Goal: Book appointment/travel/reservation

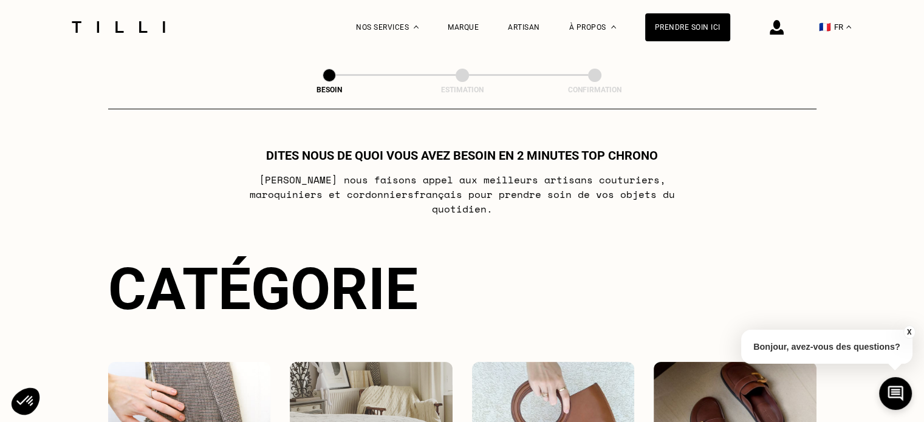
scroll to position [121, 0]
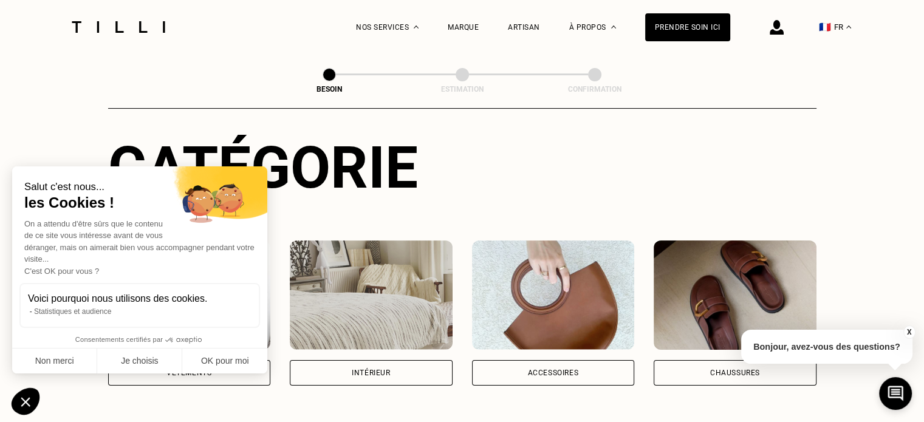
click at [369, 369] on div "Intérieur" at bounding box center [371, 372] width 38 height 7
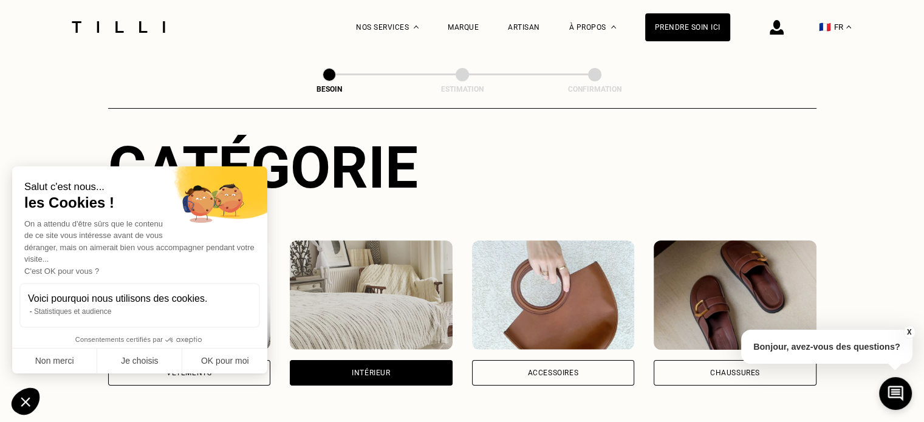
scroll to position [396, 0]
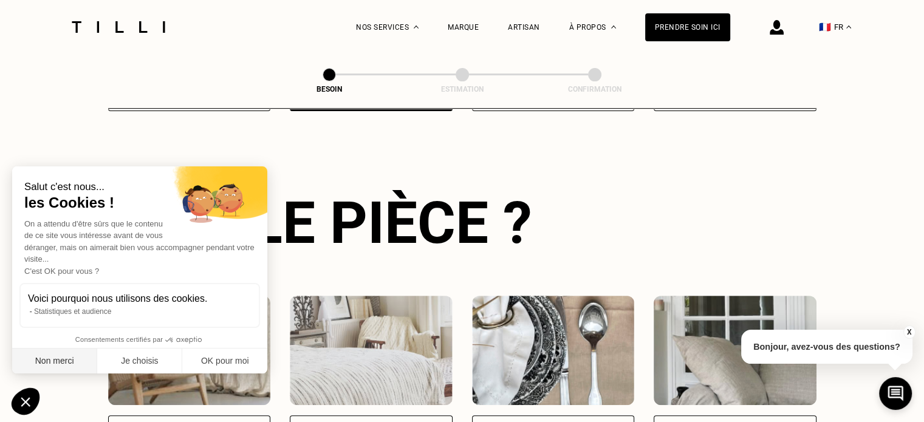
click at [60, 364] on button "Non merci" at bounding box center [54, 362] width 85 height 26
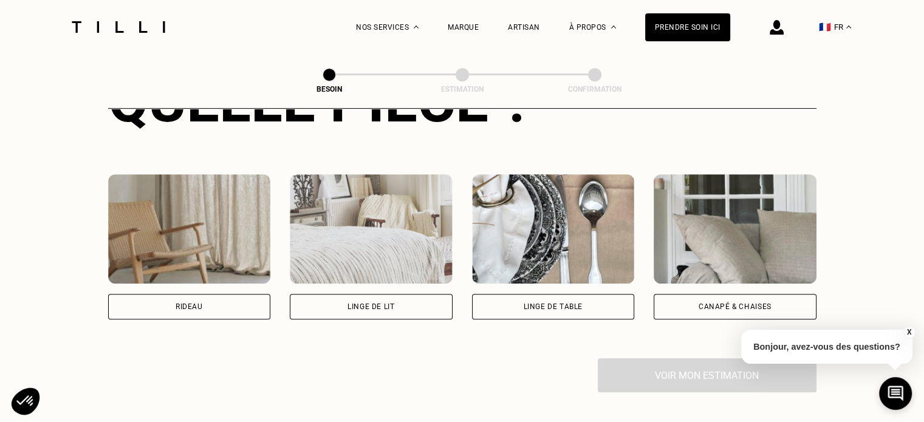
scroll to position [578, 0]
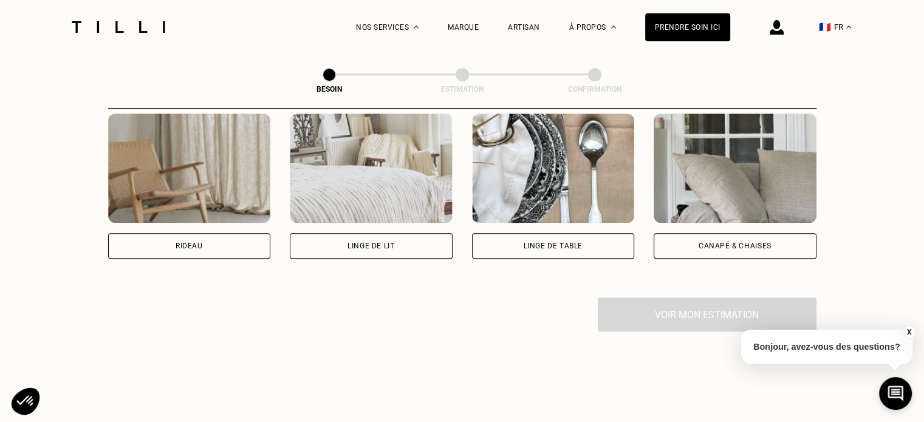
click at [209, 233] on div "Rideau" at bounding box center [189, 246] width 163 height 26
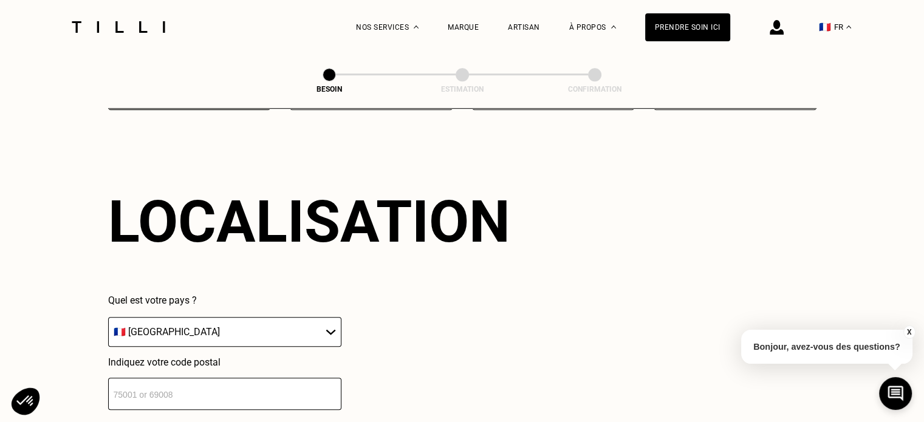
scroll to position [848, 0]
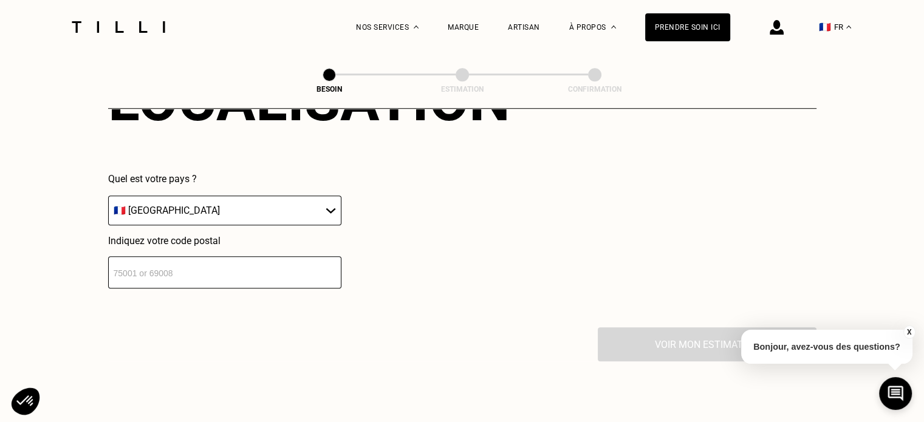
click at [169, 196] on select "🇩🇪 [GEOGRAPHIC_DATA] 🇦🇹 [GEOGRAPHIC_DATA] 🇧🇪 [GEOGRAPHIC_DATA] 🇧🇬 Bulgarie 🇨🇾 C…" at bounding box center [224, 211] width 233 height 30
select select "BE"
click at [108, 196] on select "🇩🇪 [GEOGRAPHIC_DATA] 🇦🇹 [GEOGRAPHIC_DATA] 🇧🇪 [GEOGRAPHIC_DATA] 🇧🇬 Bulgarie 🇨🇾 C…" at bounding box center [224, 211] width 233 height 30
click at [139, 270] on input "number" at bounding box center [224, 272] width 233 height 32
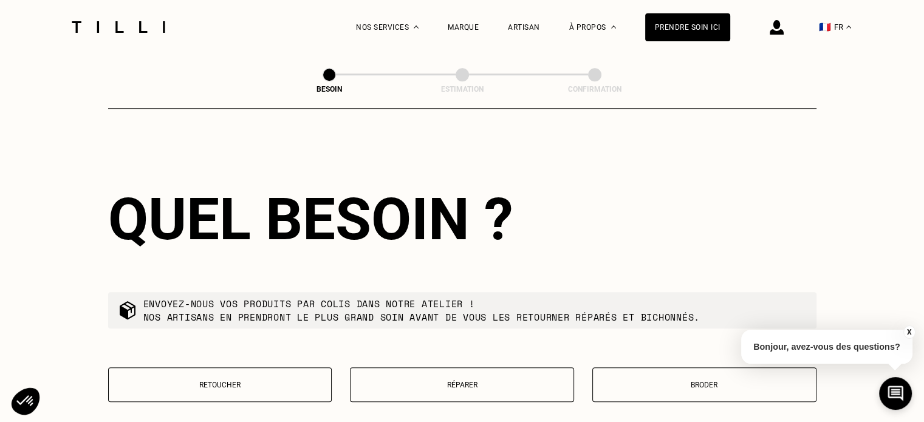
scroll to position [1151, 0]
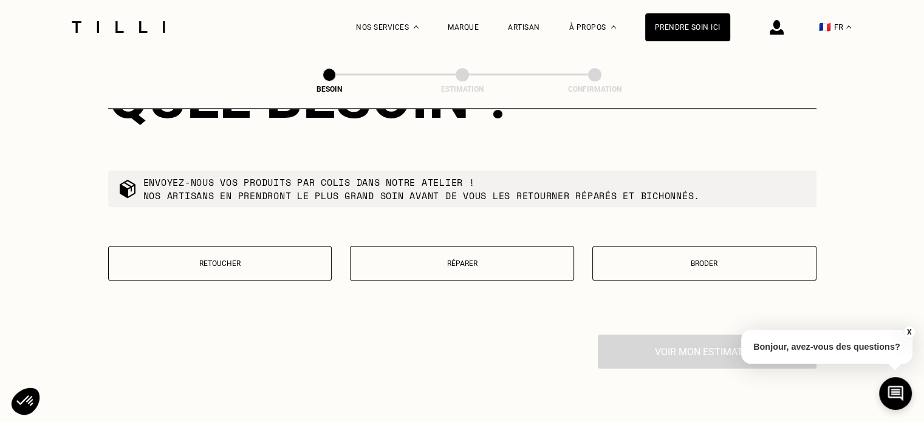
type input "1210"
click at [205, 259] on p "Retoucher" at bounding box center [220, 263] width 211 height 9
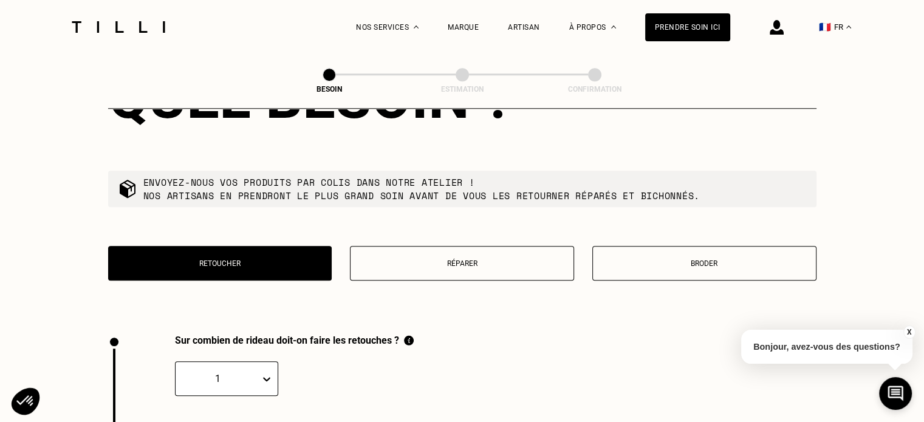
scroll to position [1341, 0]
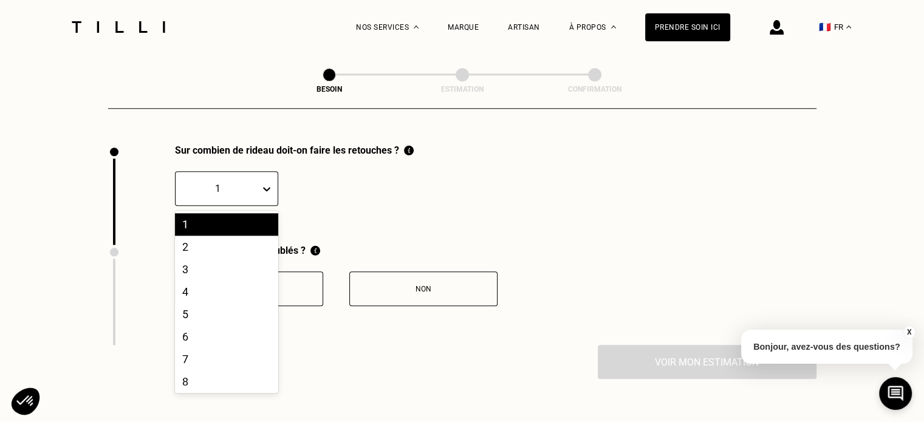
click at [265, 187] on icon at bounding box center [266, 189] width 7 height 4
click at [191, 261] on div "3" at bounding box center [226, 269] width 103 height 22
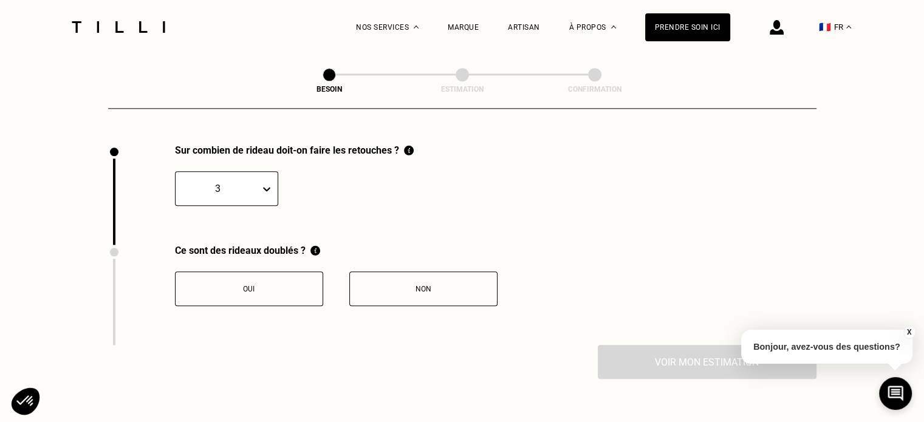
click at [263, 183] on icon at bounding box center [267, 189] width 12 height 12
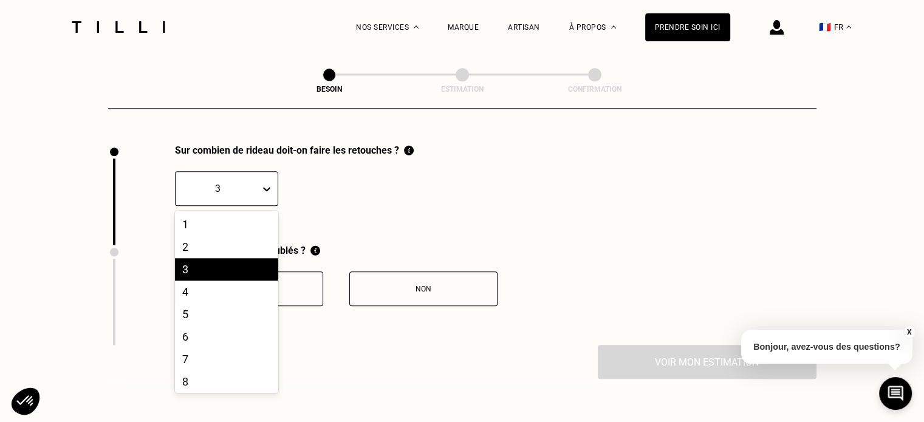
click at [434, 192] on div "Sur combien de rideau doit-on faire les retouches ? option 3, selected. 20 resu…" at bounding box center [462, 195] width 708 height 100
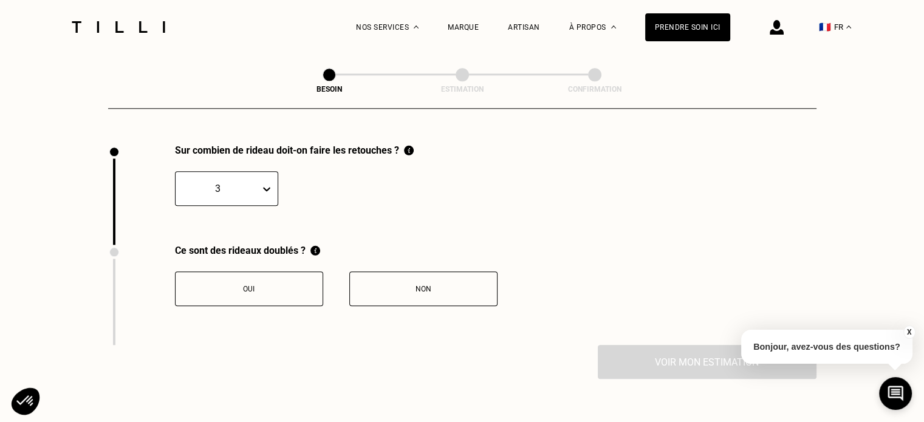
click at [406, 285] on div "Non" at bounding box center [423, 289] width 135 height 9
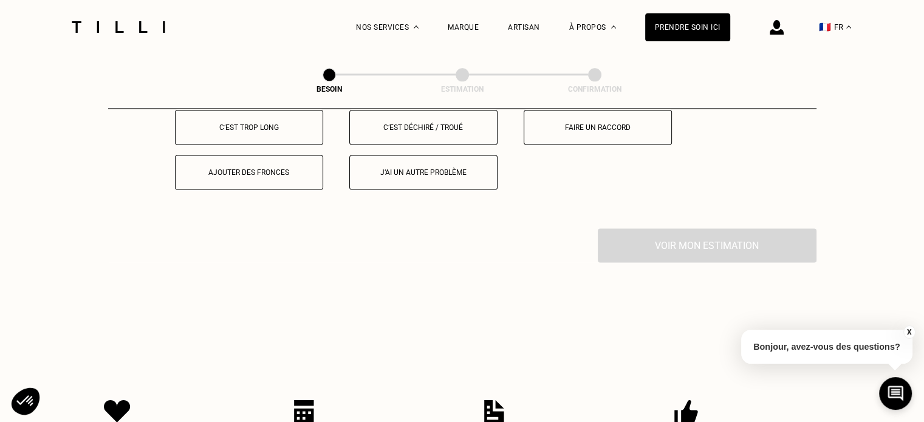
scroll to position [1481, 0]
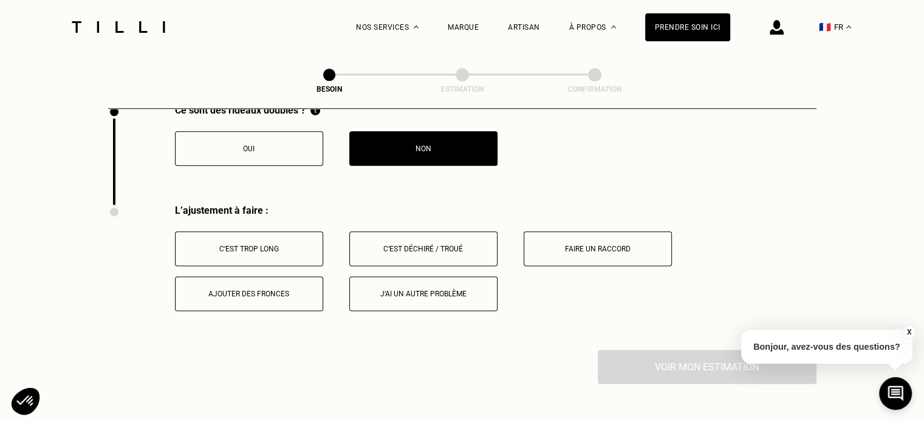
click at [205, 245] on div "C‘est trop long" at bounding box center [249, 249] width 135 height 9
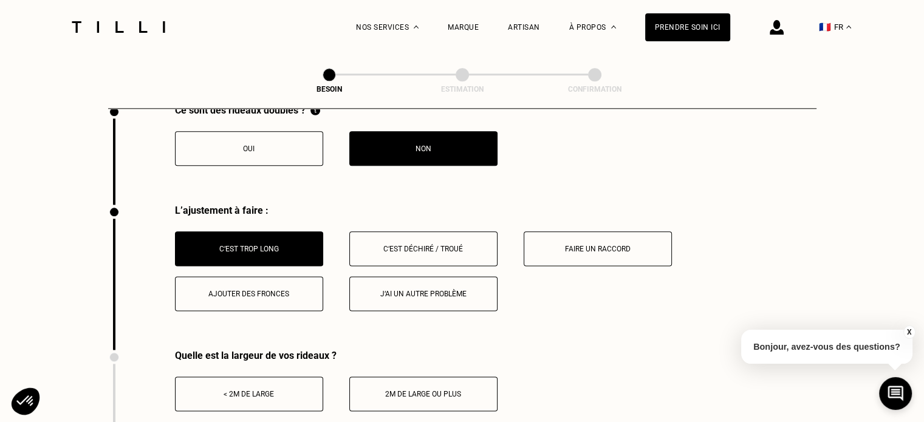
scroll to position [1542, 0]
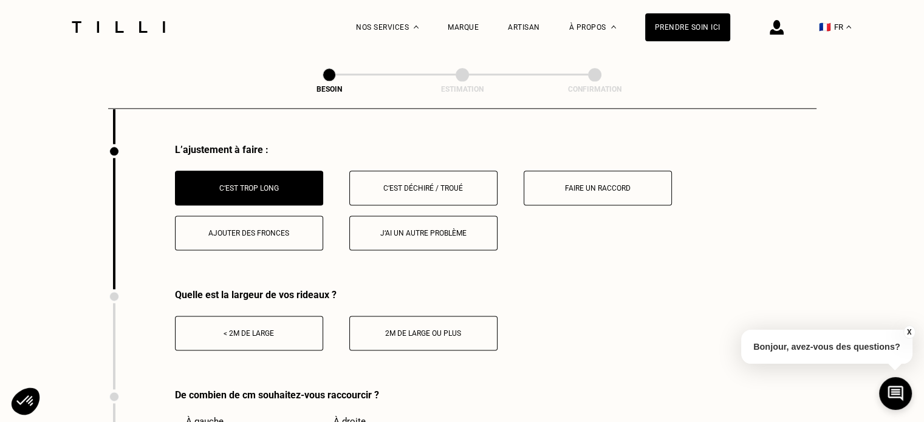
click at [236, 329] on div "< 2m de large" at bounding box center [249, 333] width 135 height 9
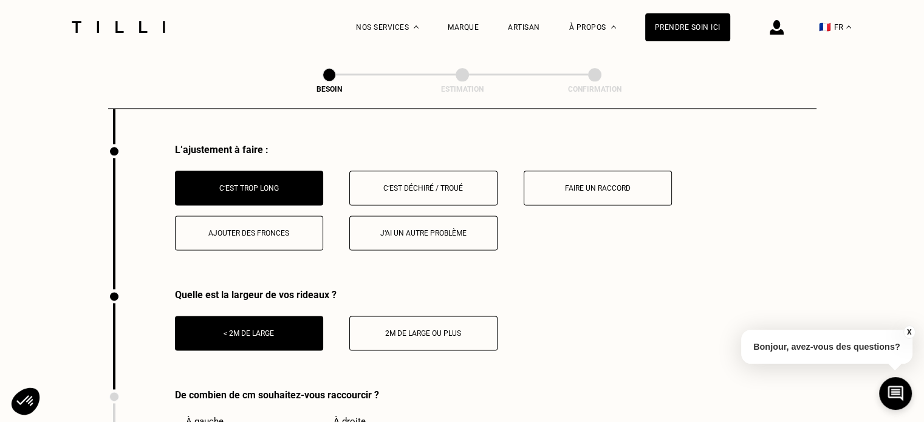
scroll to position [1663, 0]
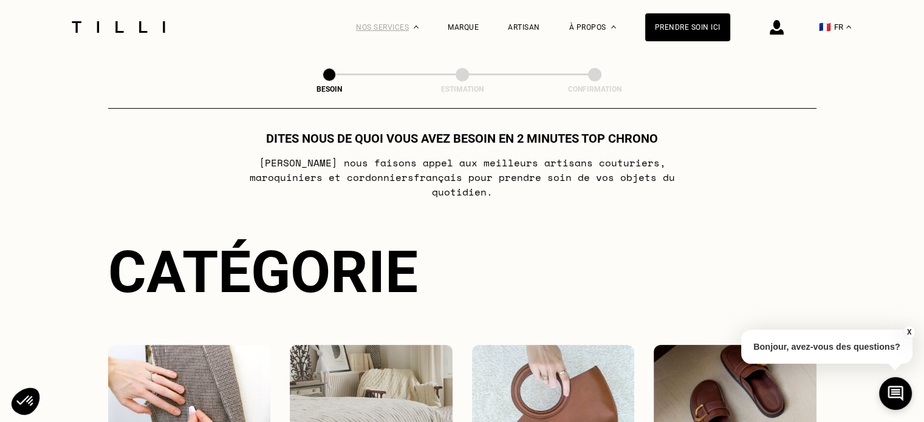
scroll to position [138, 0]
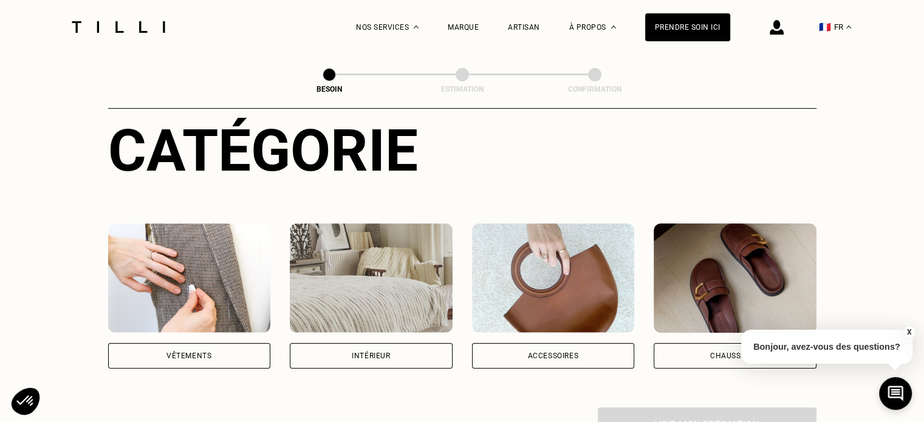
click at [369, 352] on div "Intérieur" at bounding box center [371, 355] width 38 height 7
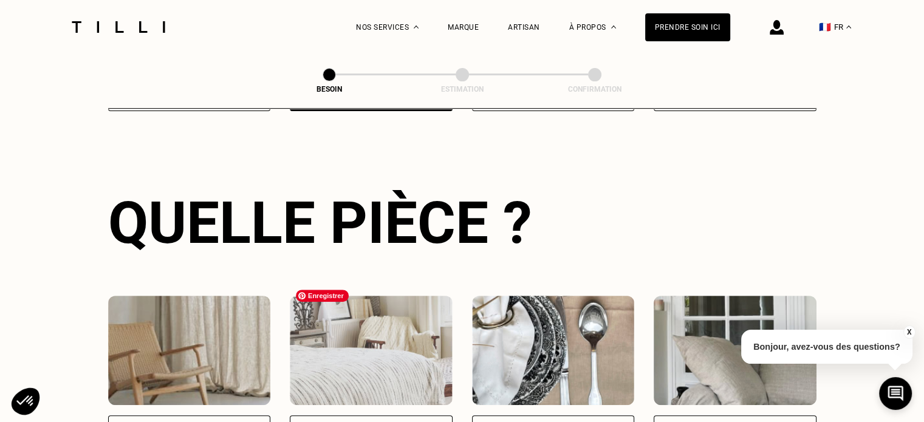
scroll to position [578, 0]
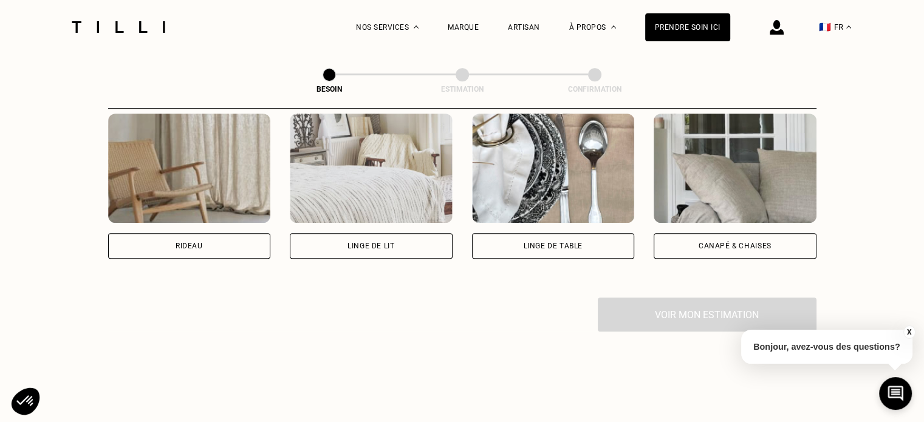
click at [203, 237] on div "Rideau" at bounding box center [189, 246] width 163 height 26
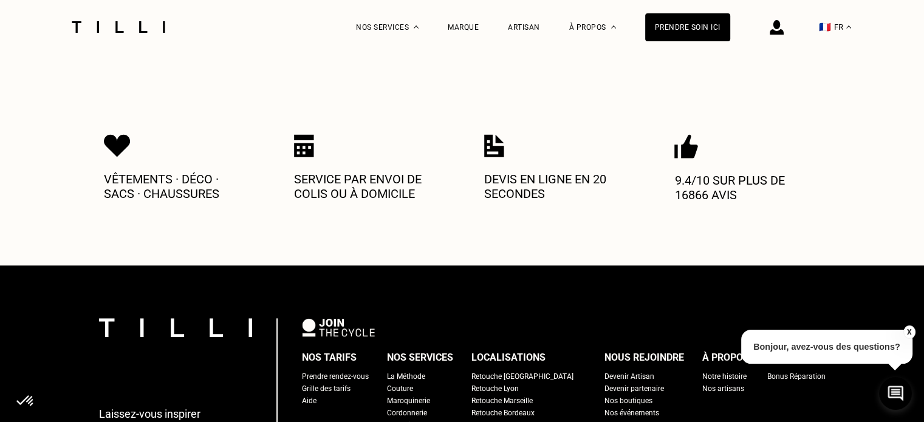
scroll to position [848, 0]
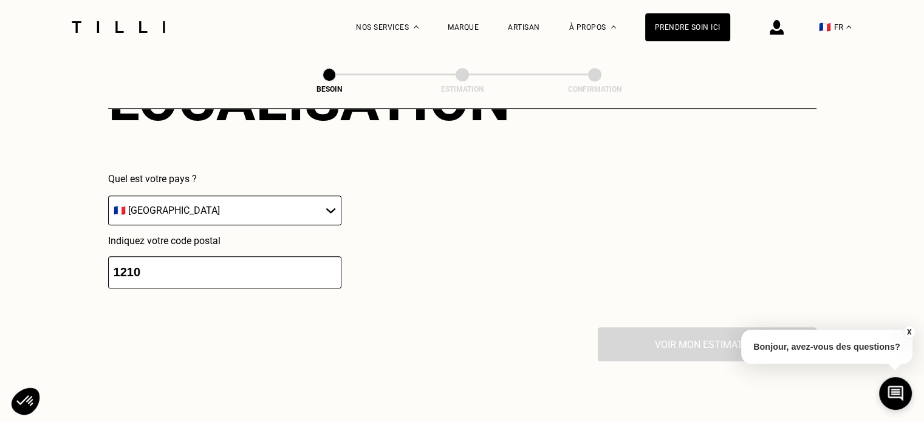
click at [646, 338] on div "Voir mon estimation" at bounding box center [462, 344] width 708 height 34
click at [237, 199] on select "🇩🇪 [GEOGRAPHIC_DATA] 🇦🇹 [GEOGRAPHIC_DATA] 🇧🇪 [GEOGRAPHIC_DATA] 🇧🇬 Bulgarie 🇨🇾 C…" at bounding box center [224, 211] width 233 height 30
select select "BE"
click at [108, 196] on select "🇩🇪 [GEOGRAPHIC_DATA] 🇦🇹 [GEOGRAPHIC_DATA] 🇧🇪 [GEOGRAPHIC_DATA] 🇧🇬 Bulgarie 🇨🇾 C…" at bounding box center [224, 211] width 233 height 30
click at [154, 261] on input "number" at bounding box center [224, 272] width 233 height 32
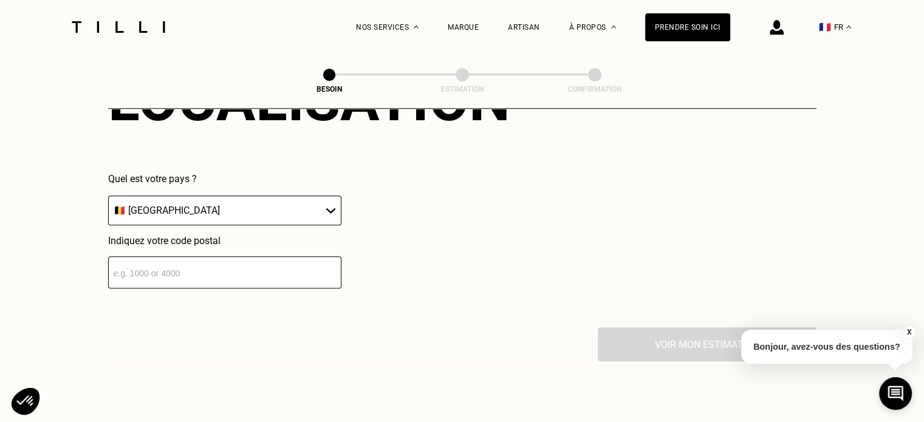
type input "2"
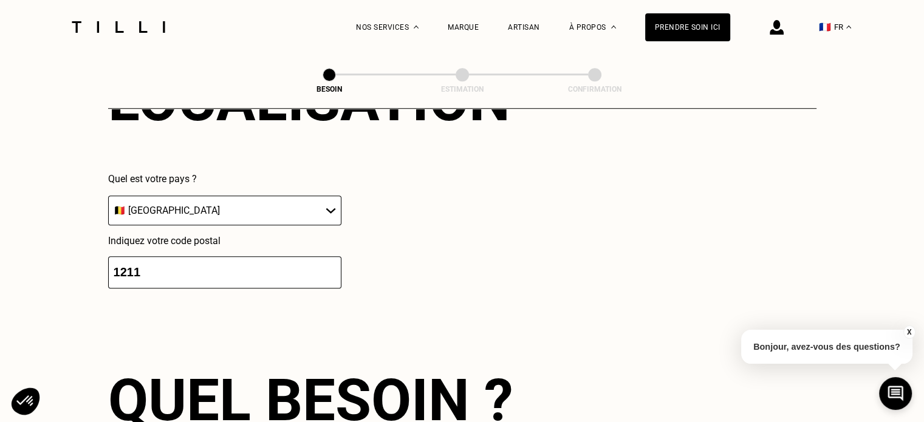
type input "12110"
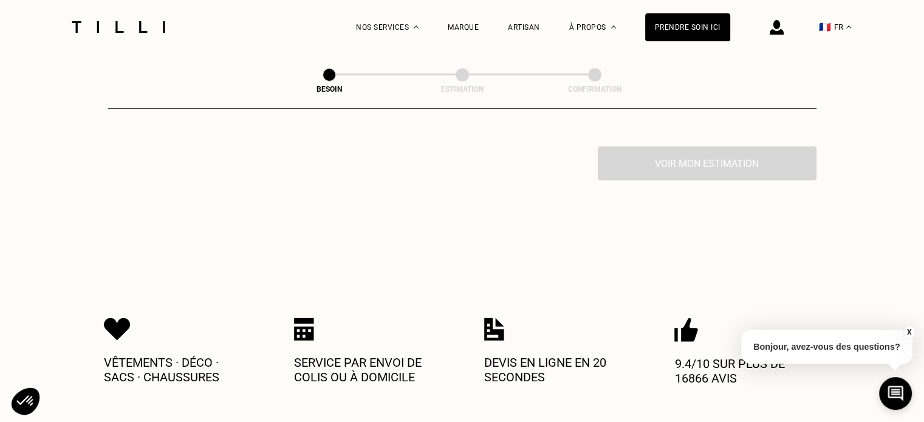
scroll to position [786, 0]
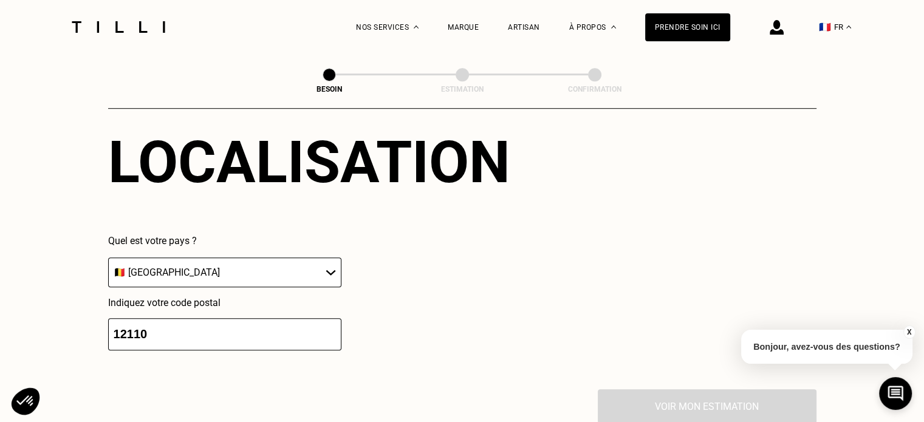
drag, startPoint x: 162, startPoint y: 323, endPoint x: 135, endPoint y: 329, distance: 27.9
click at [135, 329] on input "12110" at bounding box center [224, 334] width 233 height 32
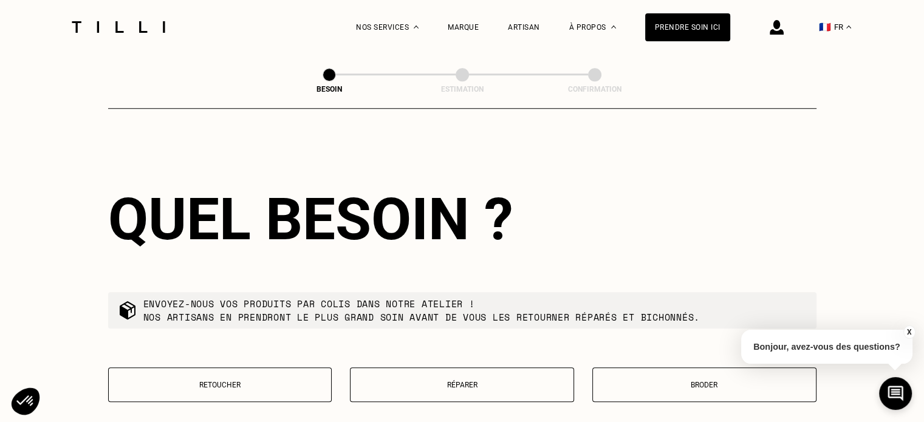
scroll to position [1151, 0]
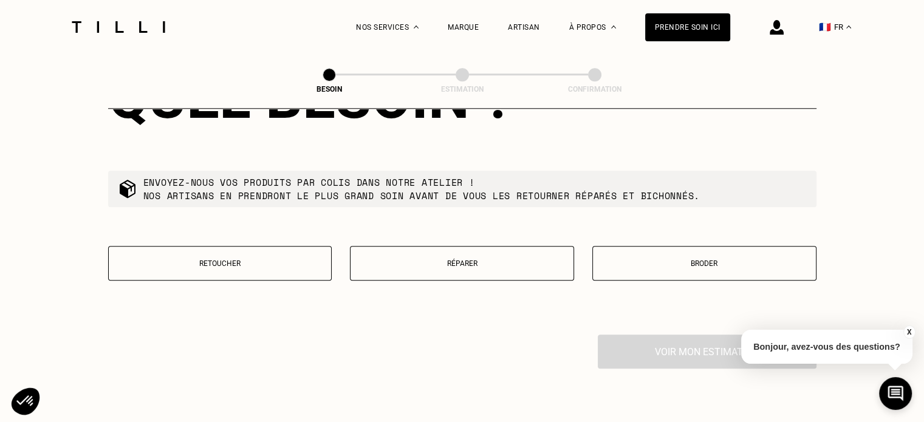
type input "1210"
click at [229, 262] on button "Retoucher" at bounding box center [220, 263] width 224 height 35
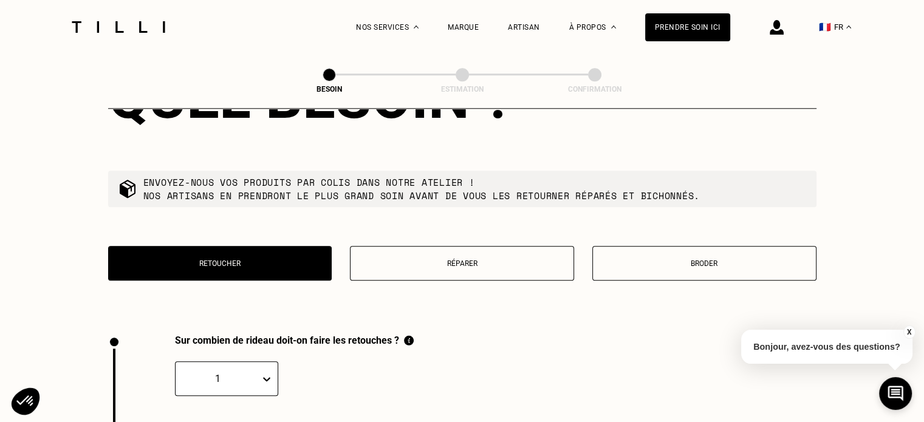
scroll to position [1341, 0]
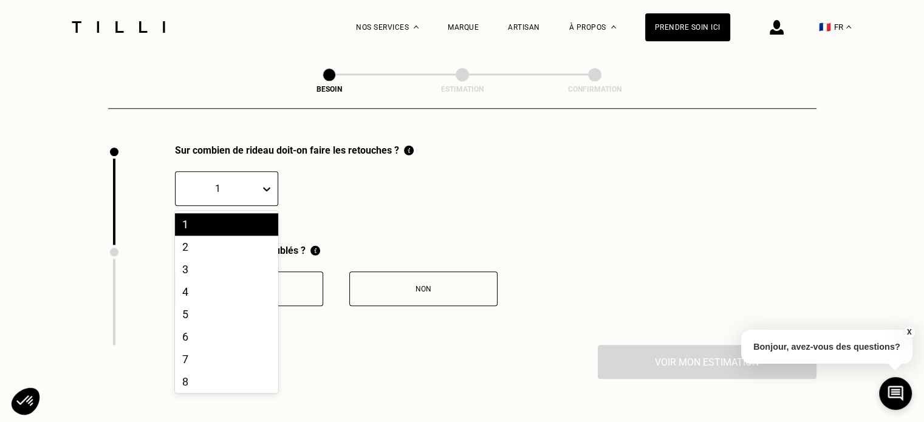
click at [252, 186] on div at bounding box center [218, 189] width 72 height 14
click at [200, 262] on div "3" at bounding box center [226, 269] width 103 height 22
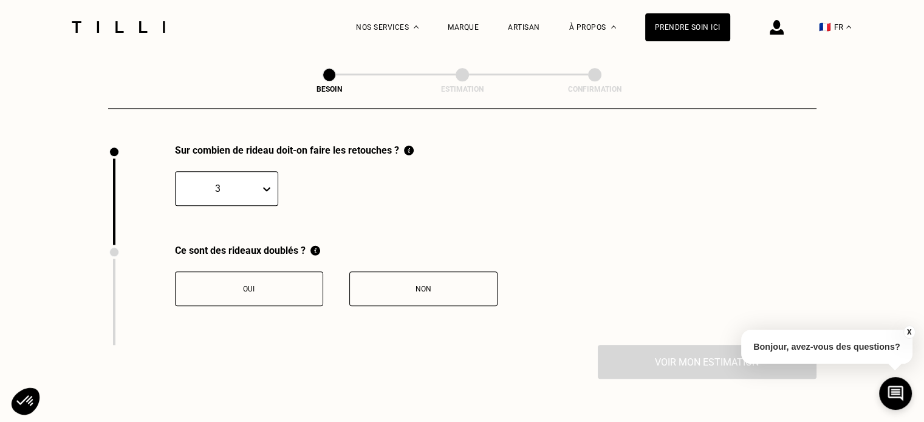
click at [404, 285] on div "Non" at bounding box center [423, 289] width 135 height 9
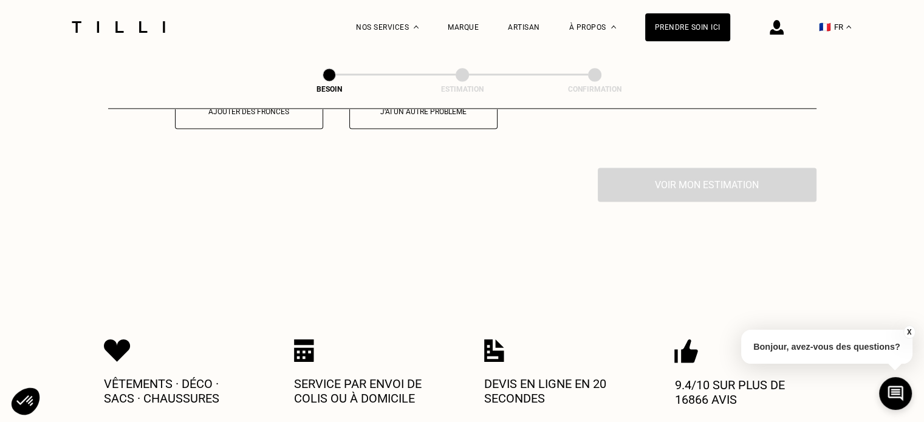
scroll to position [1542, 0]
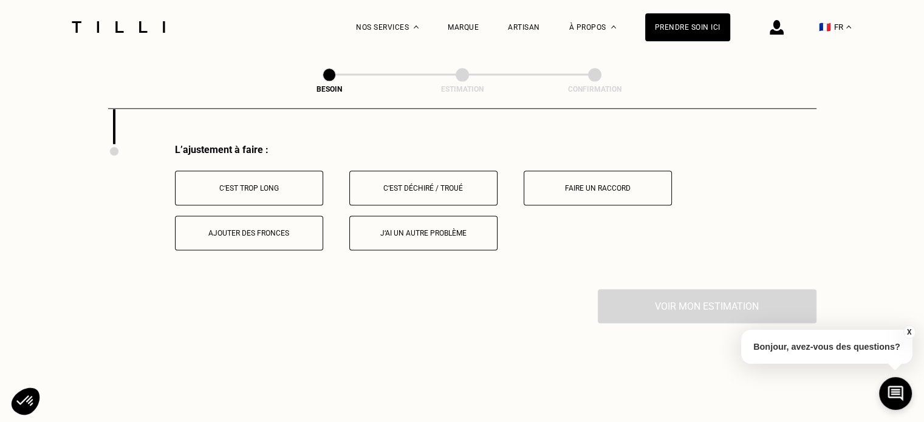
click at [234, 184] on div "C‘est trop long" at bounding box center [249, 188] width 135 height 9
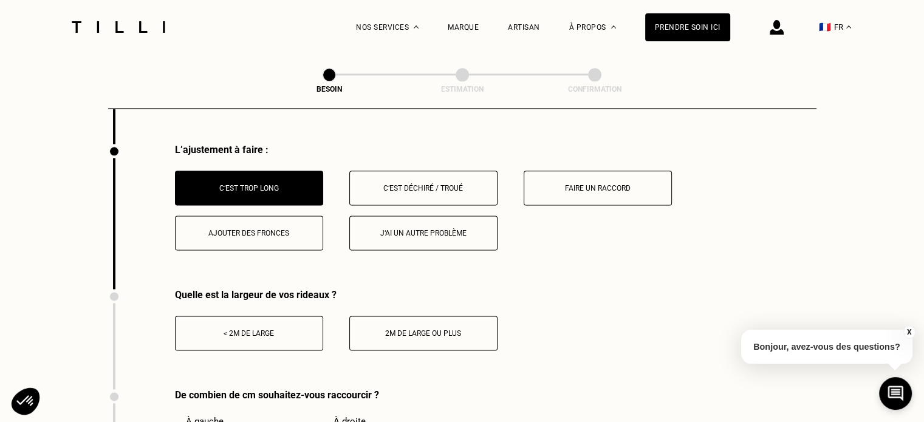
click at [251, 329] on div "< 2m de large" at bounding box center [249, 333] width 135 height 9
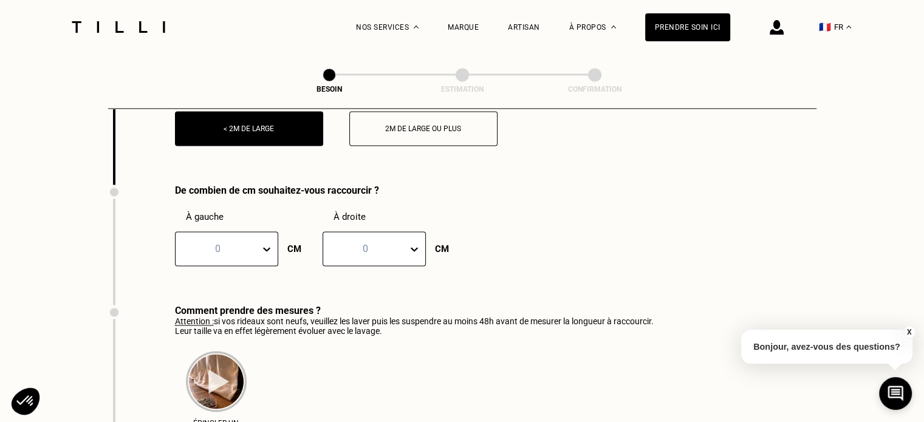
click at [273, 266] on div "0" at bounding box center [226, 248] width 103 height 35
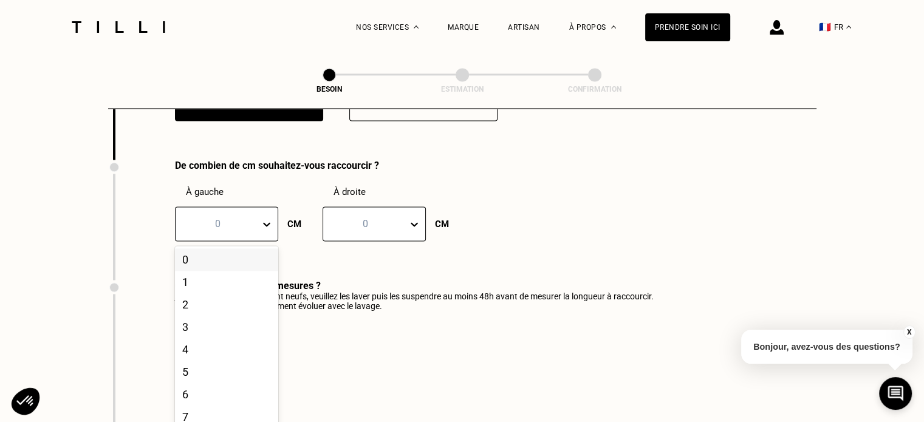
scroll to position [1775, 0]
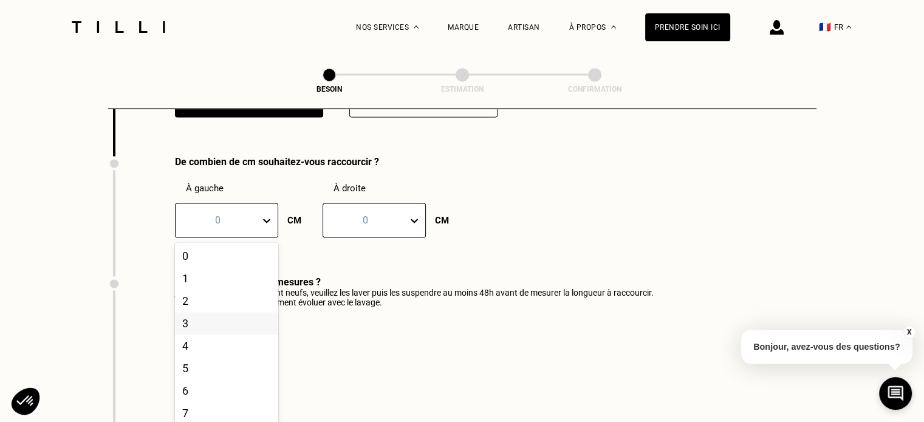
click at [345, 264] on div "De combien de cm souhaitez-vous raccourcir ? À gauche 101 results available. Us…" at bounding box center [276, 216] width 336 height 120
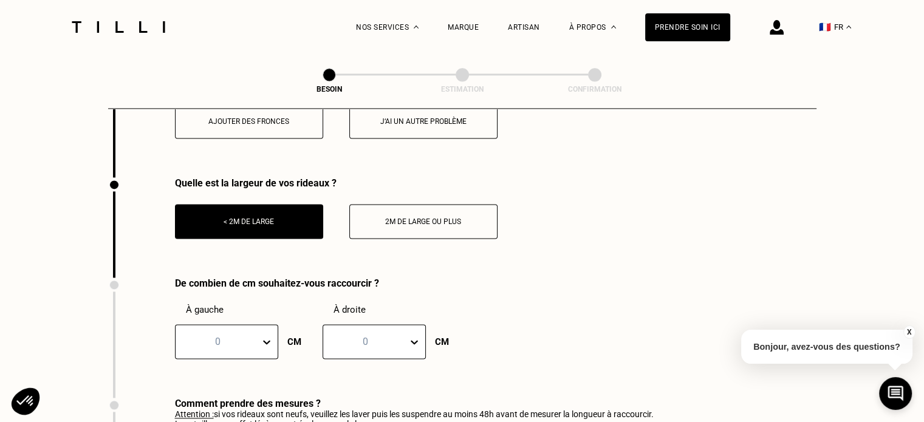
scroll to position [1532, 0]
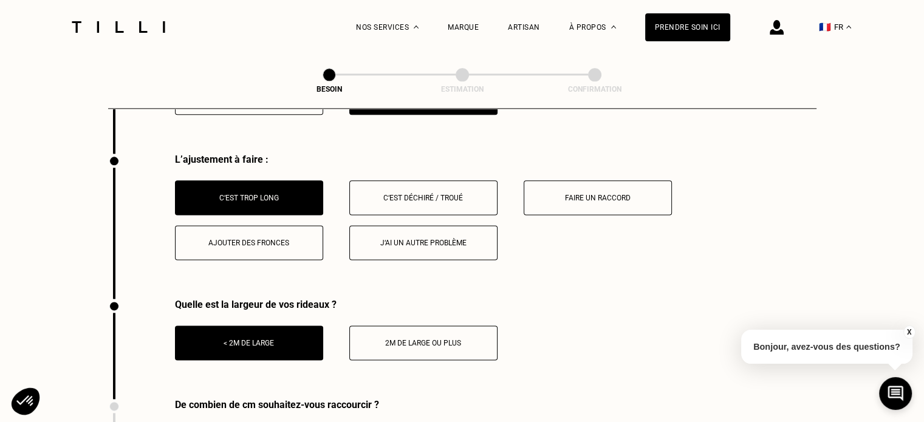
click at [242, 239] on button "Ajouter des fronces" at bounding box center [249, 242] width 148 height 35
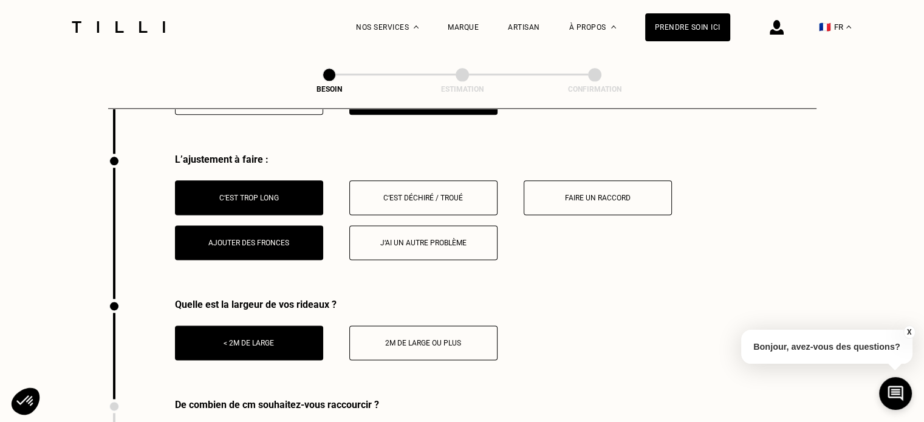
click at [242, 239] on button "Ajouter des fronces" at bounding box center [249, 242] width 148 height 35
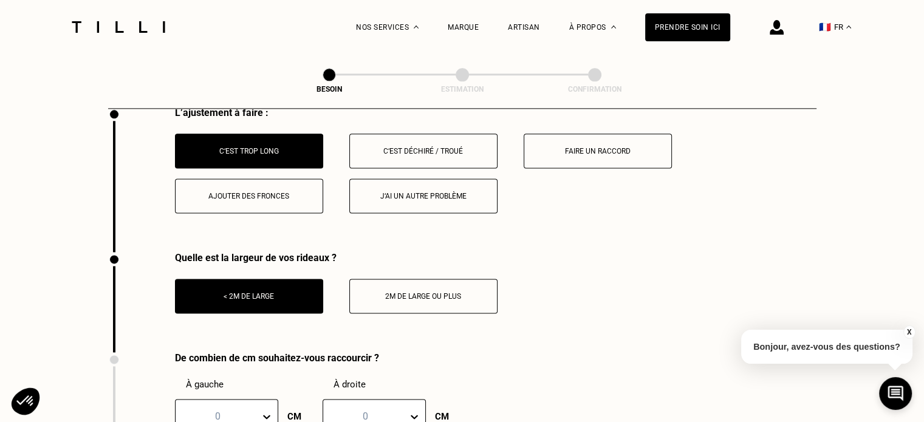
scroll to position [1640, 0]
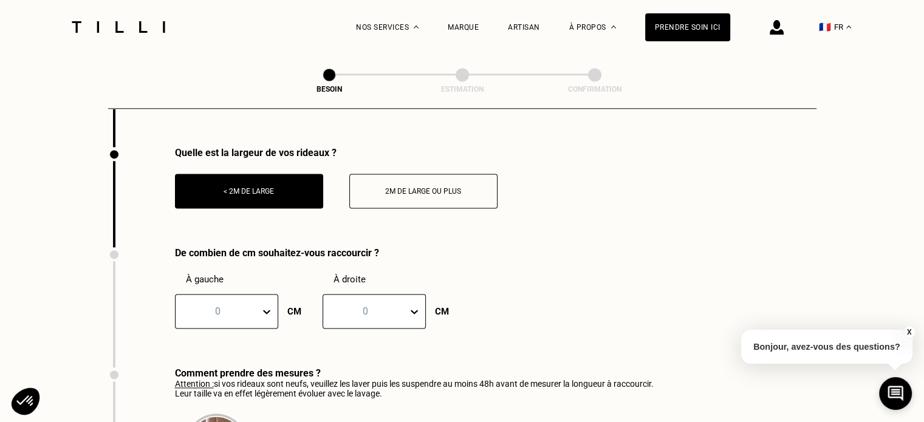
click at [267, 329] on div "0" at bounding box center [226, 311] width 103 height 35
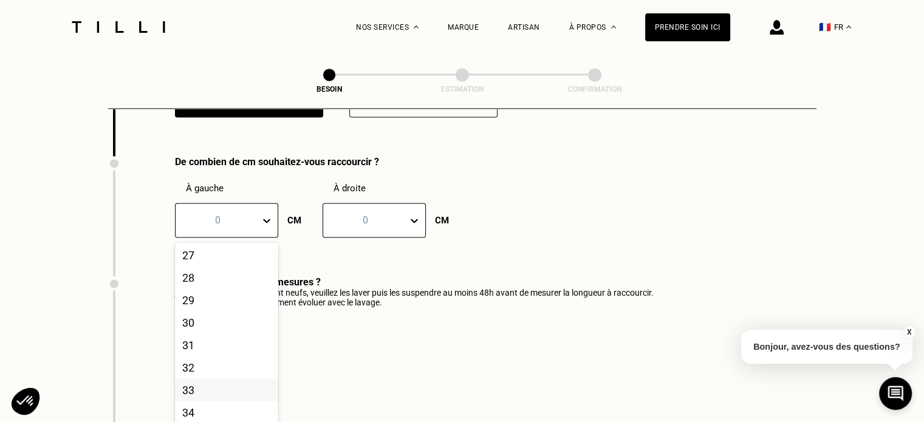
scroll to position [668, 0]
click at [199, 381] on div "35" at bounding box center [226, 374] width 103 height 22
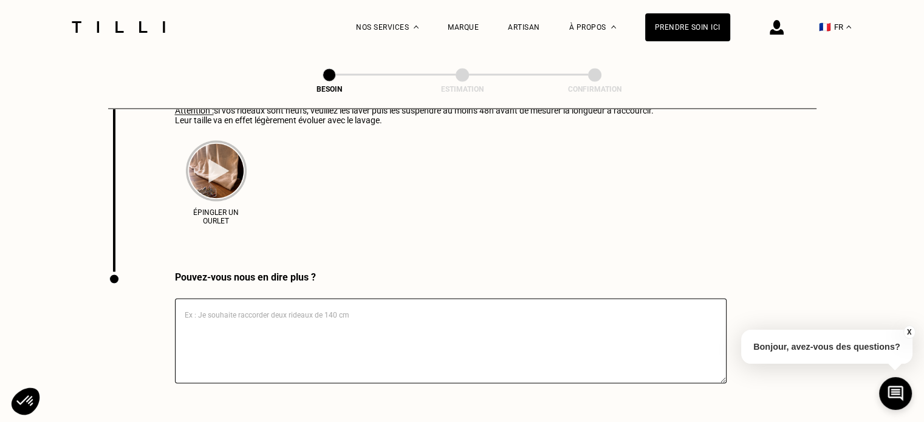
scroll to position [2140, 0]
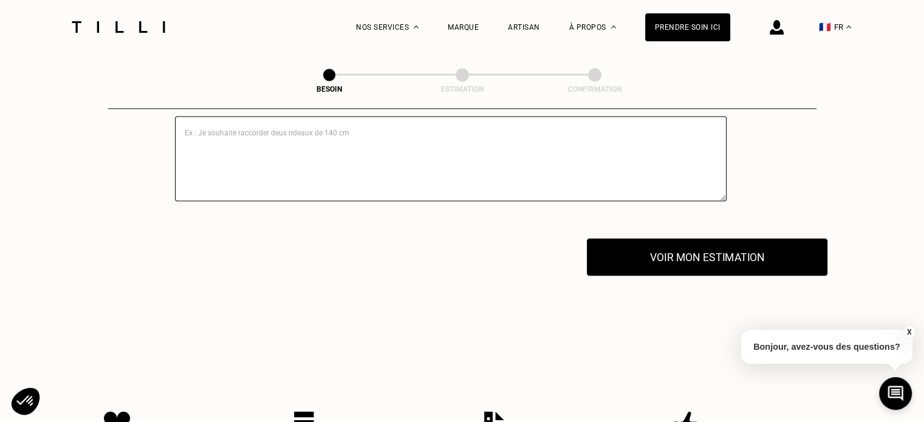
click at [604, 254] on button "Voir mon estimation" at bounding box center [707, 257] width 241 height 38
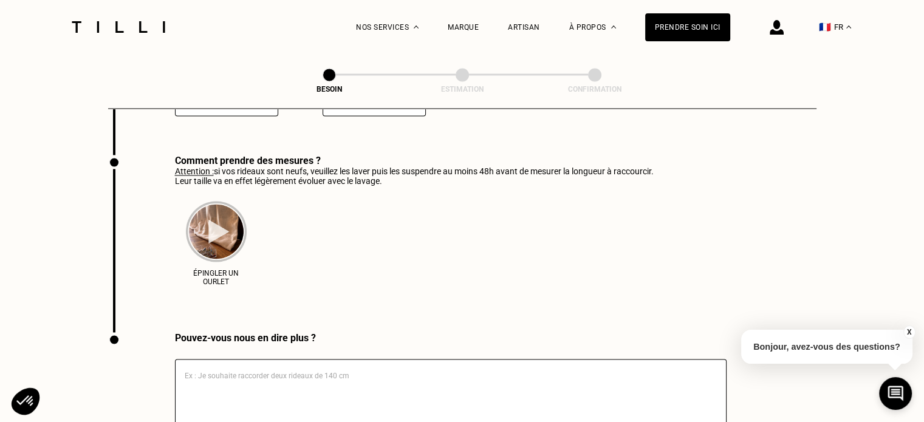
scroll to position [1775, 0]
